Goal: Navigation & Orientation: Find specific page/section

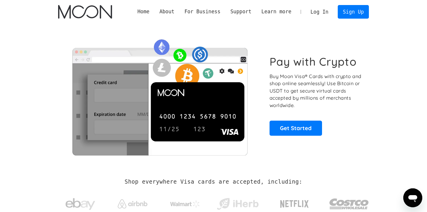
click at [145, 12] on link "Home" at bounding box center [143, 11] width 22 height 7
click at [196, 20] on link "Business" at bounding box center [202, 22] width 46 height 12
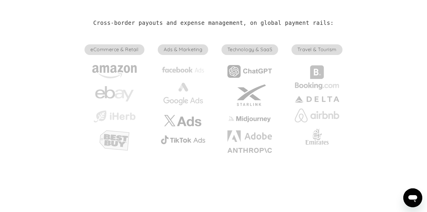
scroll to position [237, 0]
